Goal: Information Seeking & Learning: Learn about a topic

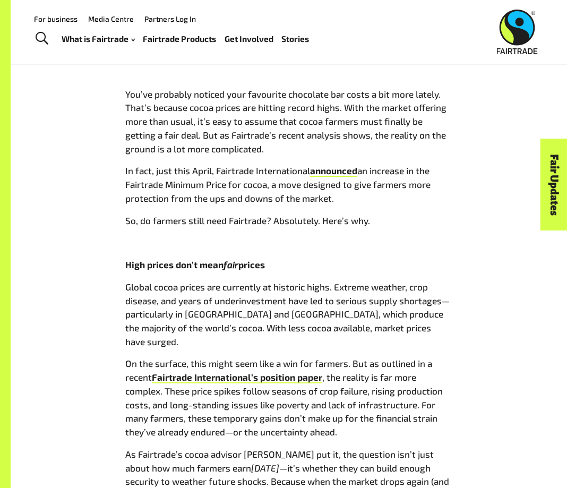
scroll to position [425, 0]
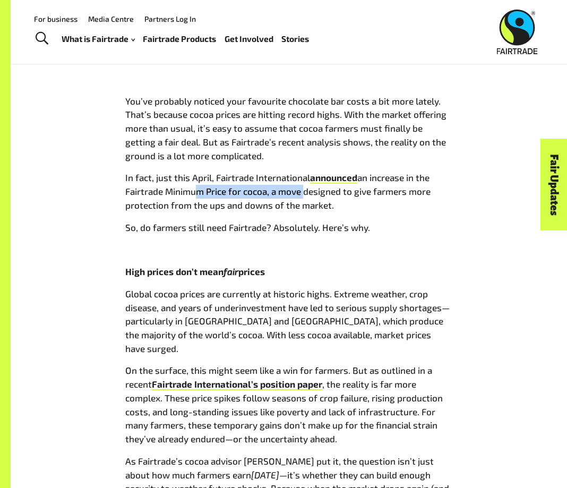
drag, startPoint x: 194, startPoint y: 188, endPoint x: 303, endPoint y: 193, distance: 109.0
click at [303, 193] on span "an increase in the Fairtrade Minimum Price for cocoa, a move designed to give f…" at bounding box center [277, 191] width 305 height 38
drag, startPoint x: 303, startPoint y: 193, endPoint x: 238, endPoint y: 193, distance: 64.8
click at [238, 193] on span "an increase in the Fairtrade Minimum Price for cocoa, a move designed to give f…" at bounding box center [277, 191] width 305 height 38
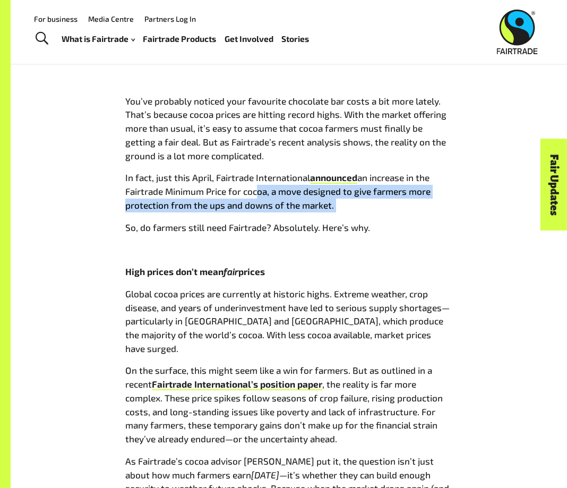
drag, startPoint x: 256, startPoint y: 193, endPoint x: 362, endPoint y: 200, distance: 105.9
click at [362, 200] on p "In fact, just this April, Fairtrade International announced an increase in the …" at bounding box center [288, 191] width 327 height 41
drag, startPoint x: 362, startPoint y: 200, endPoint x: 266, endPoint y: 200, distance: 96.2
click at [266, 200] on span "an increase in the Fairtrade Minimum Price for cocoa, a move designed to give f…" at bounding box center [277, 191] width 305 height 38
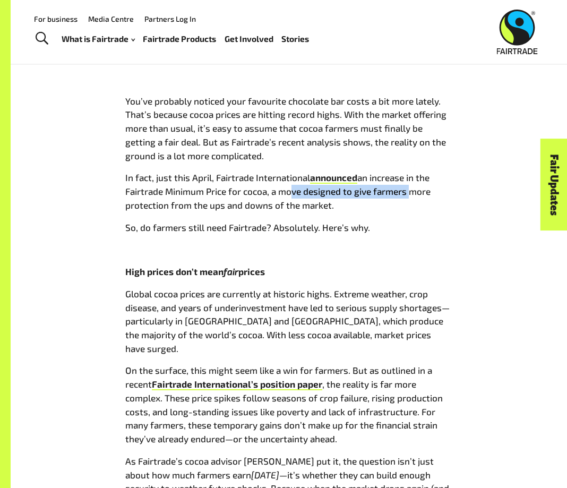
drag, startPoint x: 291, startPoint y: 198, endPoint x: 406, endPoint y: 195, distance: 115.8
click at [406, 195] on p "In fact, just this April, Fairtrade International announced an increase in the …" at bounding box center [288, 191] width 327 height 41
drag, startPoint x: 406, startPoint y: 195, endPoint x: 287, endPoint y: 194, distance: 119.5
click at [287, 194] on span "an increase in the Fairtrade Minimum Price for cocoa, a move designed to give f…" at bounding box center [277, 191] width 305 height 38
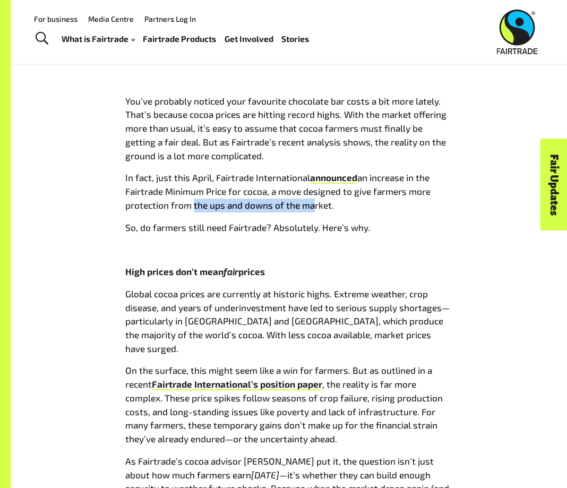
drag, startPoint x: 191, startPoint y: 206, endPoint x: 305, endPoint y: 210, distance: 114.3
click at [305, 210] on span "an increase in the Fairtrade Minimum Price for cocoa, a move designed to give f…" at bounding box center [277, 191] width 305 height 38
click at [308, 209] on span "an increase in the Fairtrade Minimum Price for cocoa, a move designed to give f…" at bounding box center [277, 191] width 305 height 38
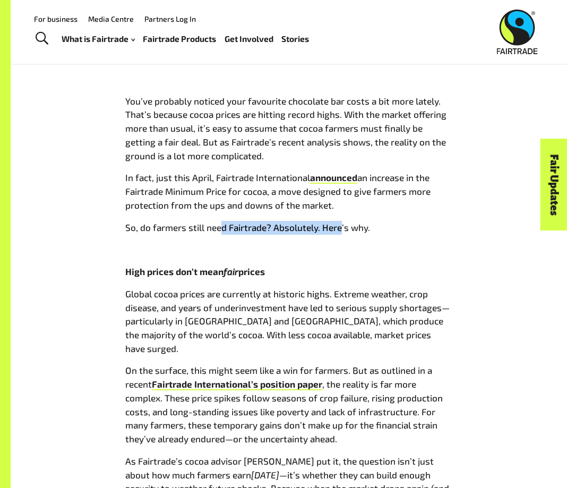
drag, startPoint x: 220, startPoint y: 227, endPoint x: 339, endPoint y: 230, distance: 119.0
click at [339, 230] on span "So, do farmers still need Fairtrade? Absolutely. Here’s why." at bounding box center [247, 227] width 245 height 11
drag, startPoint x: 339, startPoint y: 230, endPoint x: 279, endPoint y: 232, distance: 60.1
click at [279, 232] on span "So, do farmers still need Fairtrade? Absolutely. Here’s why." at bounding box center [247, 227] width 245 height 11
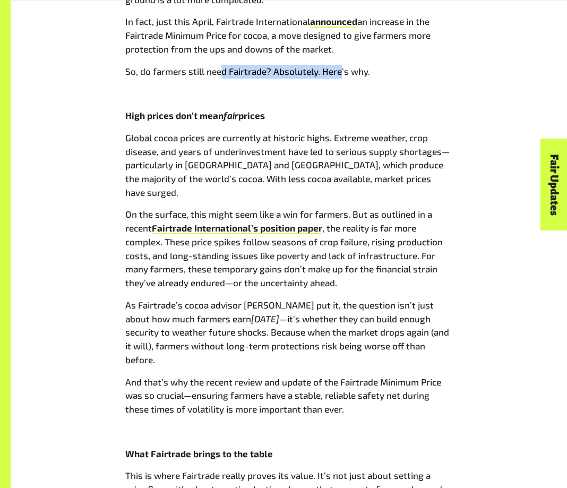
scroll to position [584, 0]
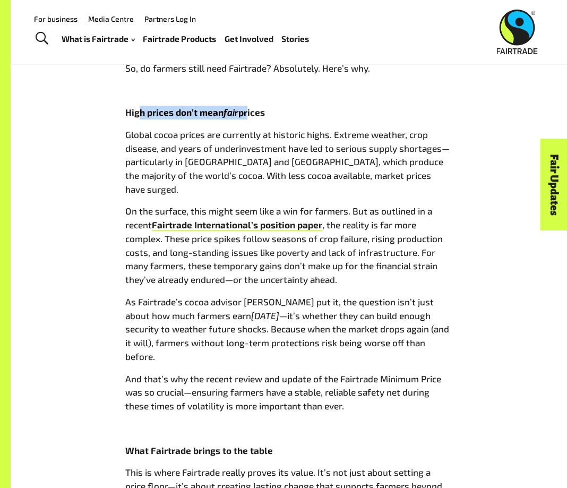
drag, startPoint x: 142, startPoint y: 115, endPoint x: 248, endPoint y: 117, distance: 105.7
click at [248, 117] on p "High prices don’t mean fair prices" at bounding box center [288, 113] width 327 height 14
drag, startPoint x: 248, startPoint y: 117, endPoint x: 134, endPoint y: 124, distance: 113.9
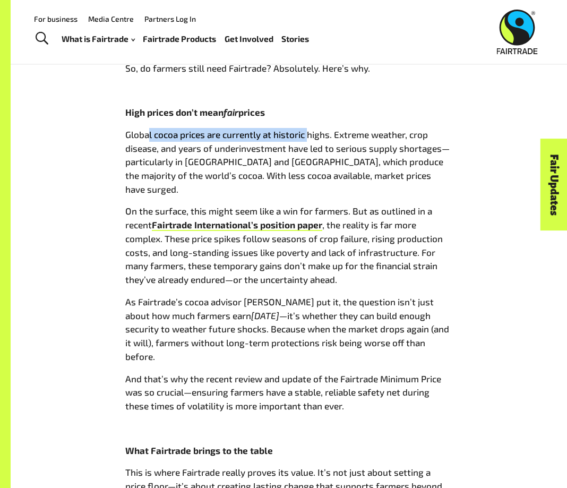
drag, startPoint x: 147, startPoint y: 137, endPoint x: 309, endPoint y: 134, distance: 161.5
click at [309, 134] on span "Global cocoa prices are currently at historic highs. Extreme weather, crop dise…" at bounding box center [287, 161] width 325 height 65
drag, startPoint x: 309, startPoint y: 134, endPoint x: 129, endPoint y: 132, distance: 179.6
click at [129, 132] on span "Global cocoa prices are currently at historic highs. Extreme weather, crop dise…" at bounding box center [287, 161] width 325 height 65
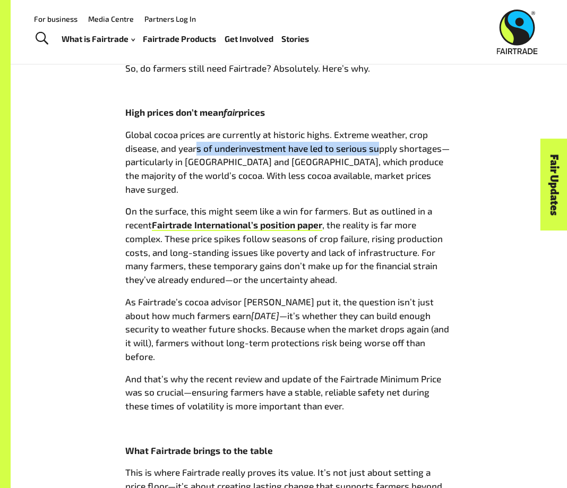
drag, startPoint x: 197, startPoint y: 148, endPoint x: 377, endPoint y: 148, distance: 179.6
click at [377, 148] on span "Global cocoa prices are currently at historic highs. Extreme weather, crop dise…" at bounding box center [287, 161] width 325 height 65
drag, startPoint x: 377, startPoint y: 148, endPoint x: 266, endPoint y: 147, distance: 111.0
click at [266, 147] on span "Global cocoa prices are currently at historic highs. Extreme weather, crop dise…" at bounding box center [287, 161] width 325 height 65
drag, startPoint x: 252, startPoint y: 147, endPoint x: 430, endPoint y: 148, distance: 178.0
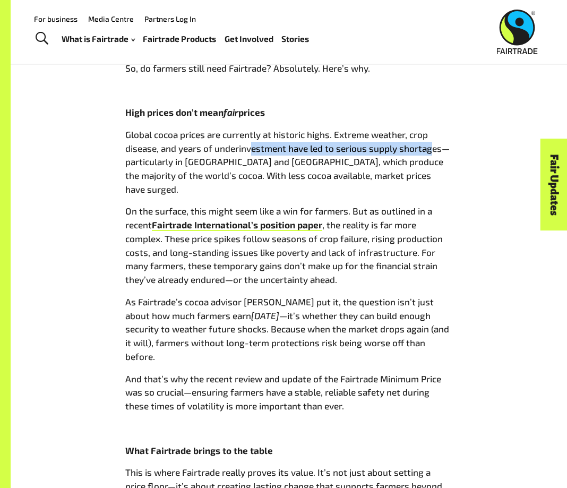
click at [430, 148] on span "Global cocoa prices are currently at historic highs. Extreme weather, crop dise…" at bounding box center [287, 161] width 325 height 65
drag, startPoint x: 430, startPoint y: 148, endPoint x: 348, endPoint y: 157, distance: 82.8
click at [348, 157] on span "Global cocoa prices are currently at historic highs. Extreme weather, crop dise…" at bounding box center [287, 161] width 325 height 65
